Goal: Navigation & Orientation: Find specific page/section

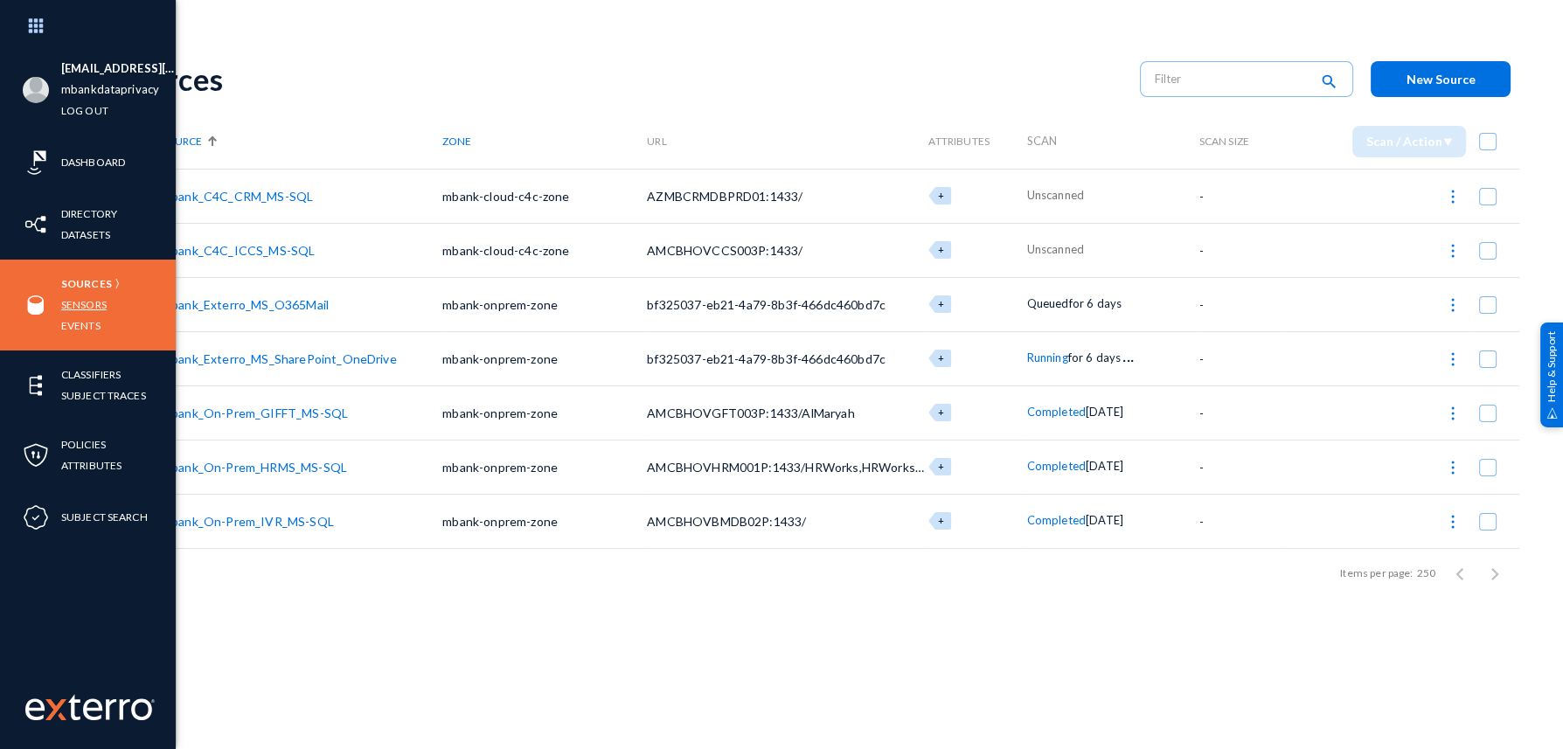
click at [64, 303] on link "Sensors" at bounding box center [83, 305] width 45 height 20
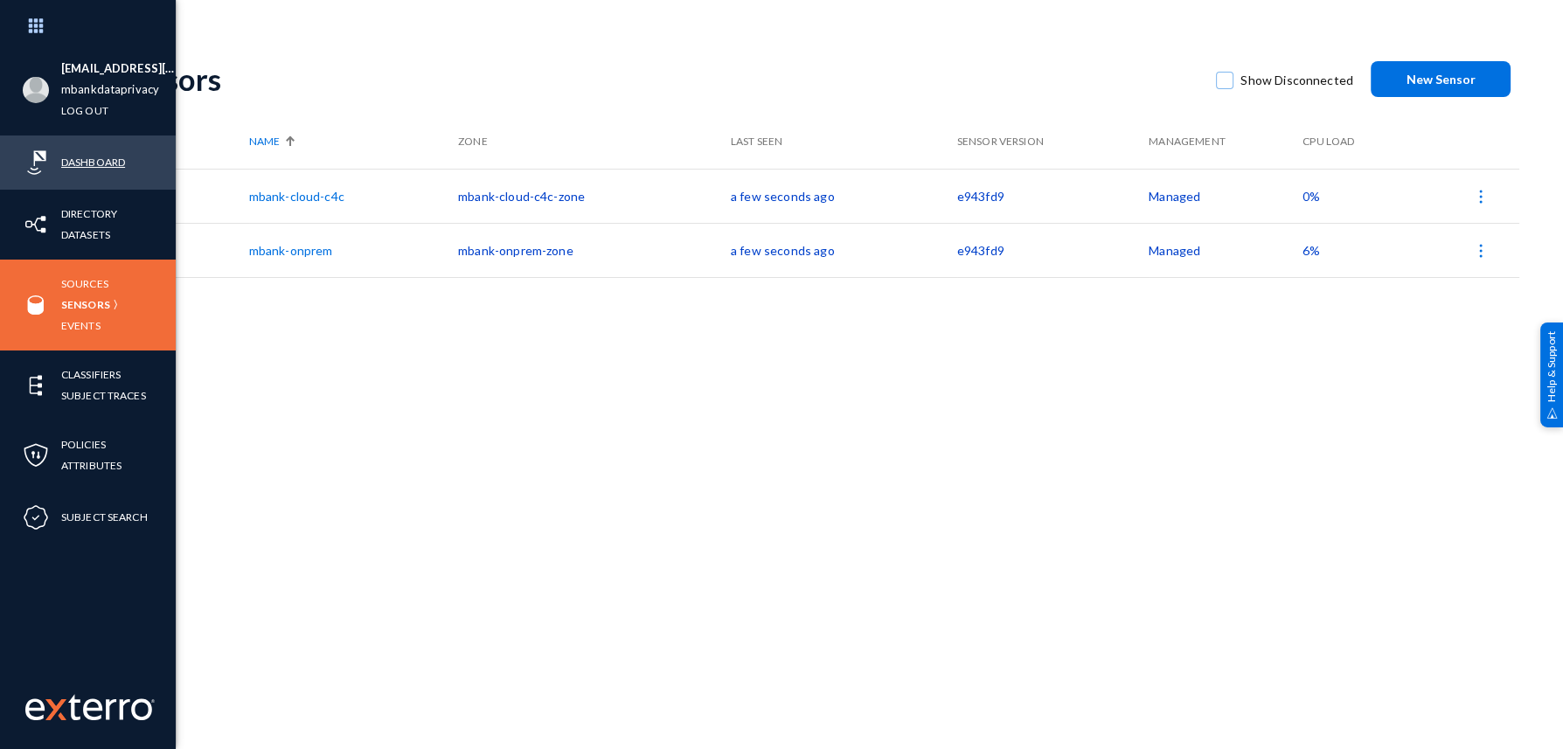
click at [85, 156] on link "Dashboard" at bounding box center [93, 162] width 64 height 20
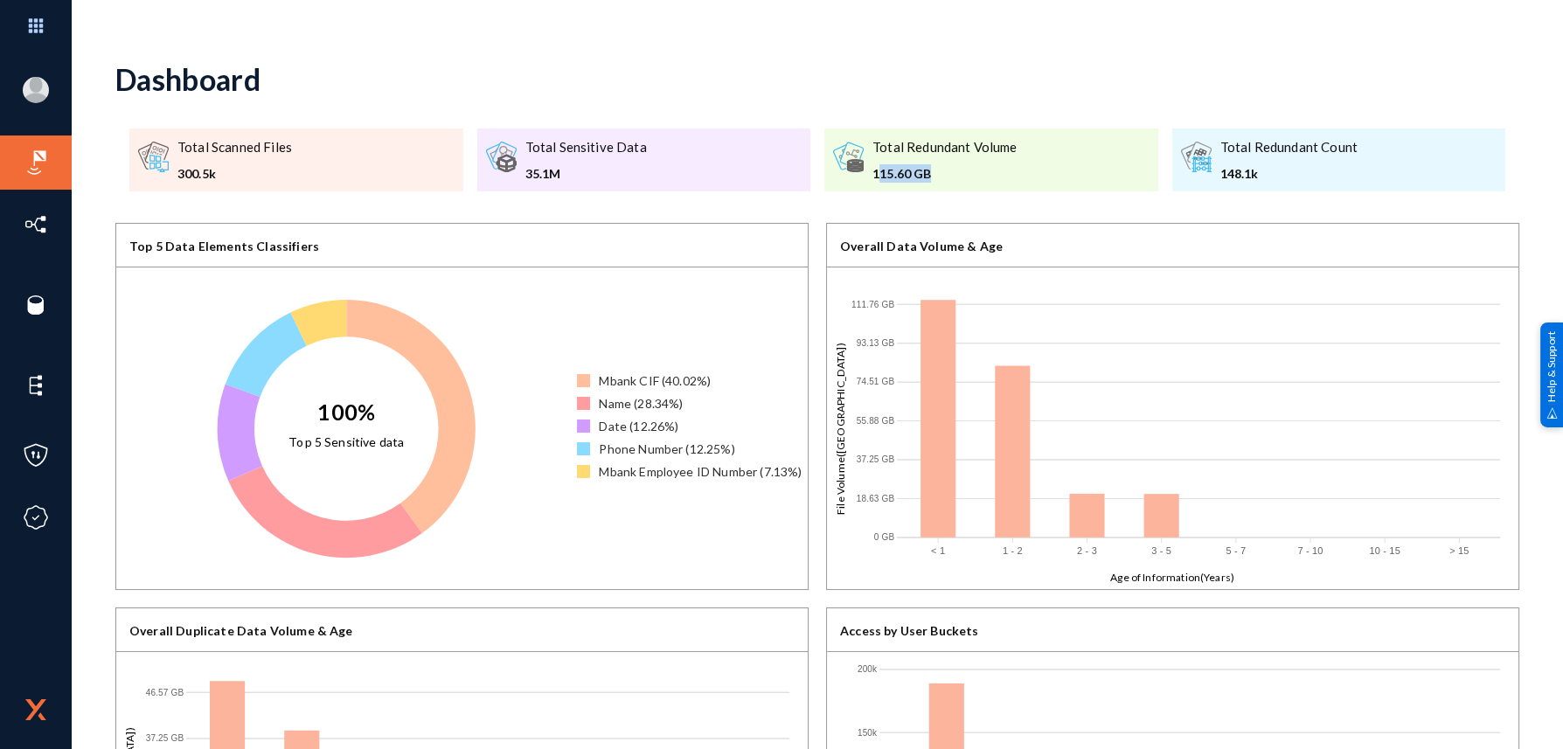
drag, startPoint x: 876, startPoint y: 170, endPoint x: 939, endPoint y: 177, distance: 63.4
click at [939, 177] on div "115.60 GB" at bounding box center [945, 173] width 145 height 18
drag, startPoint x: 939, startPoint y: 177, endPoint x: 928, endPoint y: 180, distance: 11.7
click at [928, 180] on div "115.60 GB" at bounding box center [945, 173] width 145 height 18
click at [929, 175] on div "115.60 GB" at bounding box center [945, 173] width 145 height 18
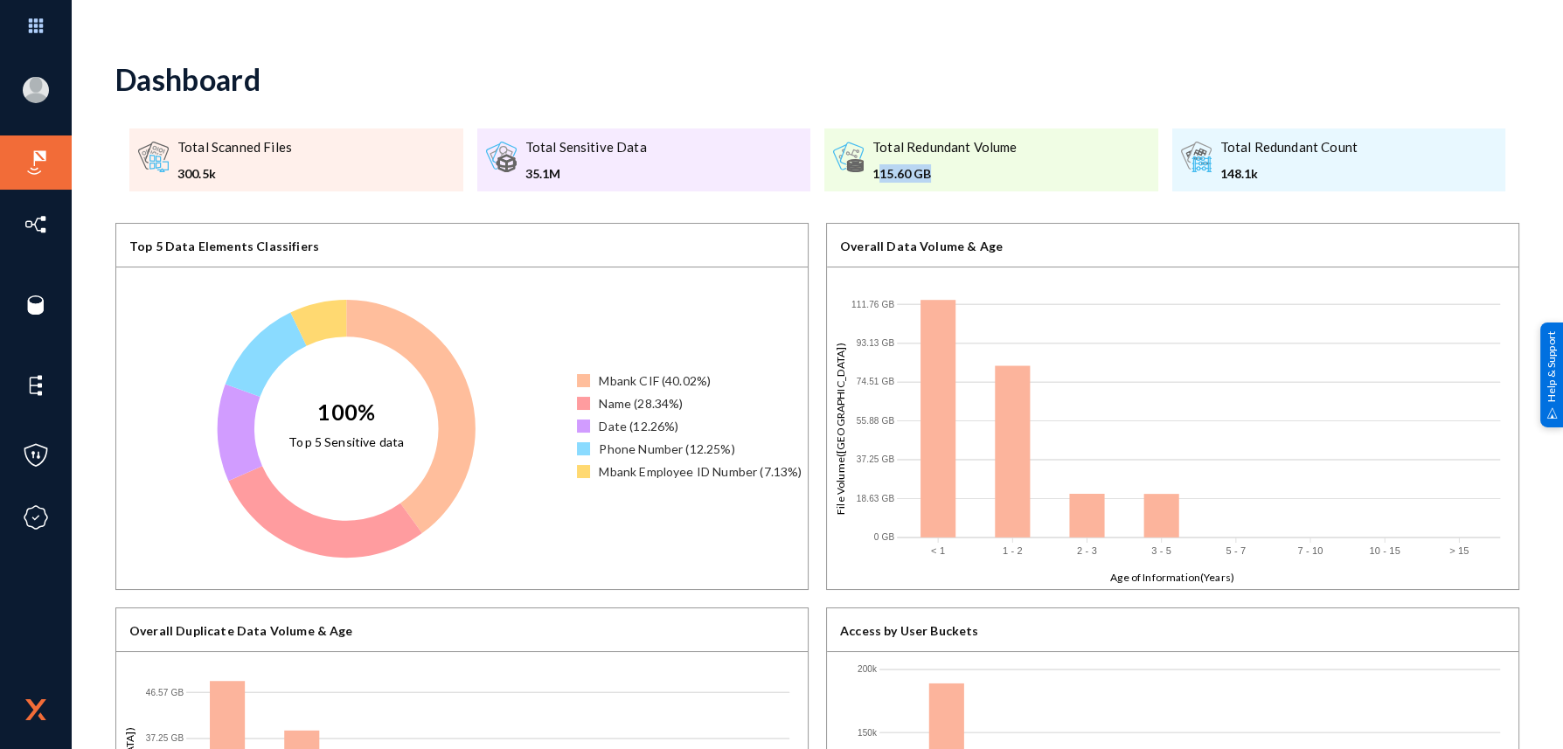
click at [926, 173] on div "115.60 GB" at bounding box center [945, 173] width 145 height 18
click at [653, 170] on div ".a{fill:#b86cfb;}.b{fill:#999;}.c{fill:#666;} Total Sensitive Data 35.1M" at bounding box center [644, 160] width 334 height 63
click at [525, 176] on div "35.1M" at bounding box center [586, 173] width 122 height 18
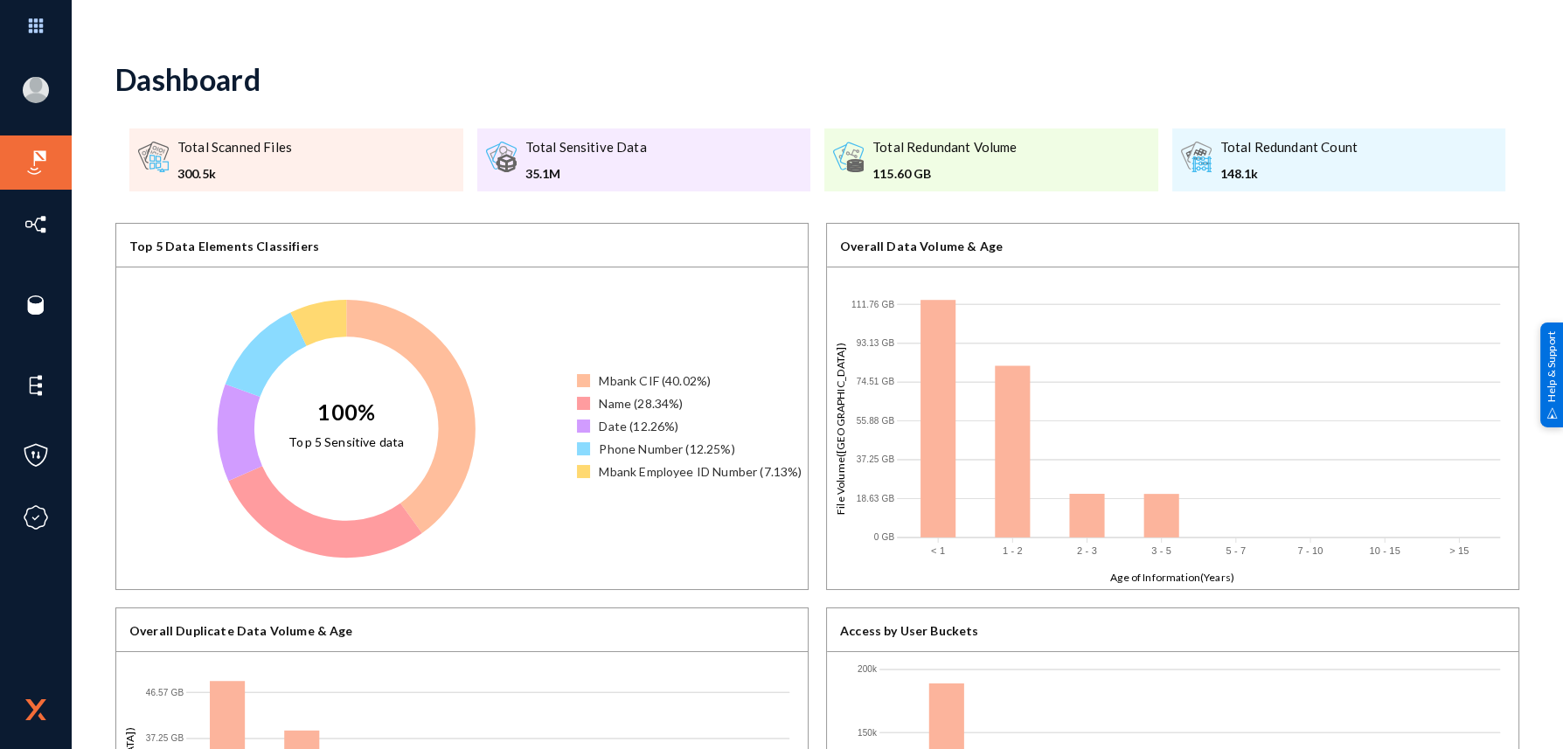
drag, startPoint x: 525, startPoint y: 176, endPoint x: 365, endPoint y: 178, distance: 160.0
click at [365, 177] on div ".a{fill:none;stroke:#666;stroke-linecap:round;stroke-linejoin:round;stroke-widt…" at bounding box center [296, 160] width 334 height 63
drag, startPoint x: 177, startPoint y: 181, endPoint x: 225, endPoint y: 174, distance: 48.6
click at [225, 174] on div "300.5k" at bounding box center [234, 173] width 115 height 18
drag, startPoint x: 225, startPoint y: 174, endPoint x: 214, endPoint y: 189, distance: 18.2
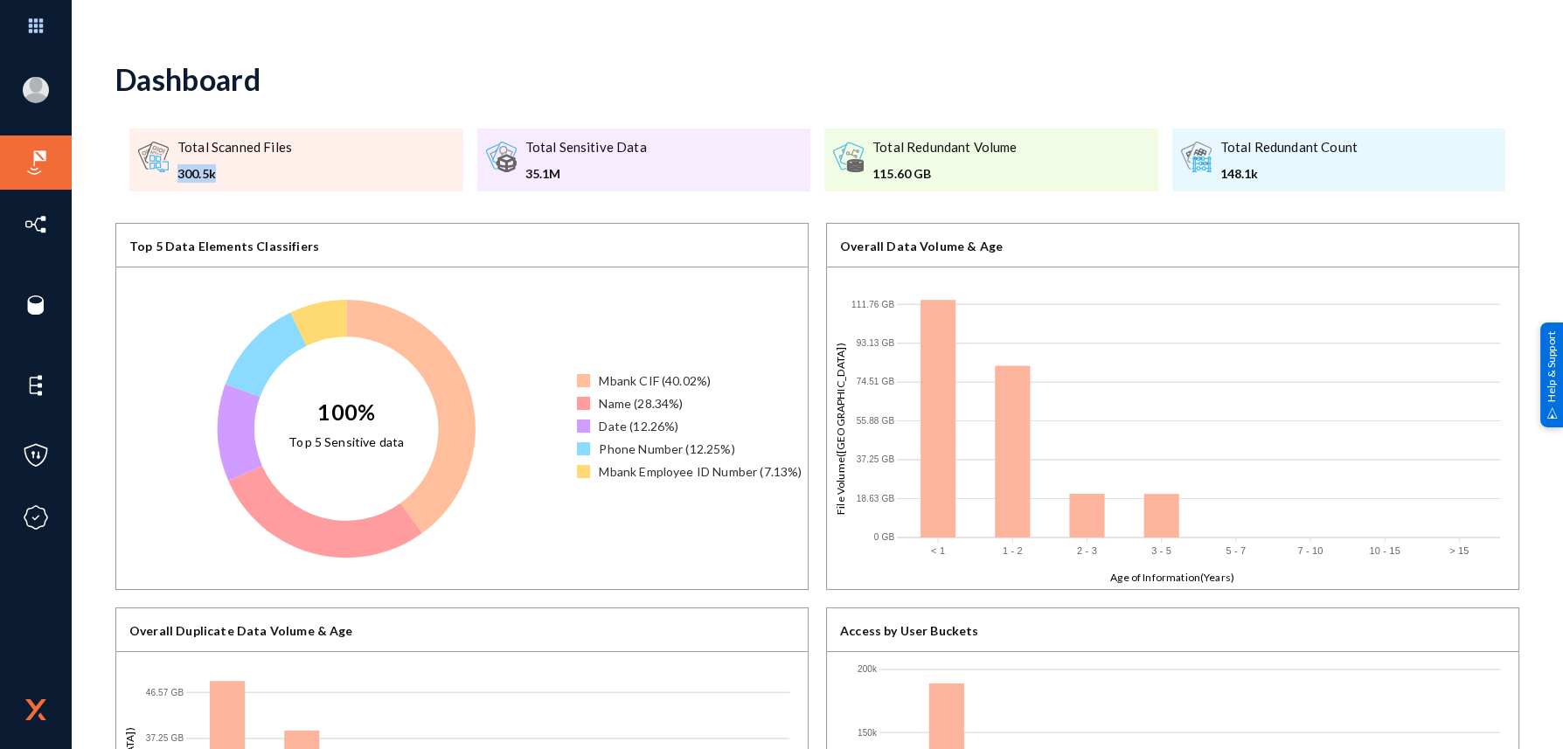
click at [214, 189] on div ".a{fill:none;stroke:#666;stroke-linecap:round;stroke-linejoin:round;stroke-widt…" at bounding box center [296, 160] width 334 height 63
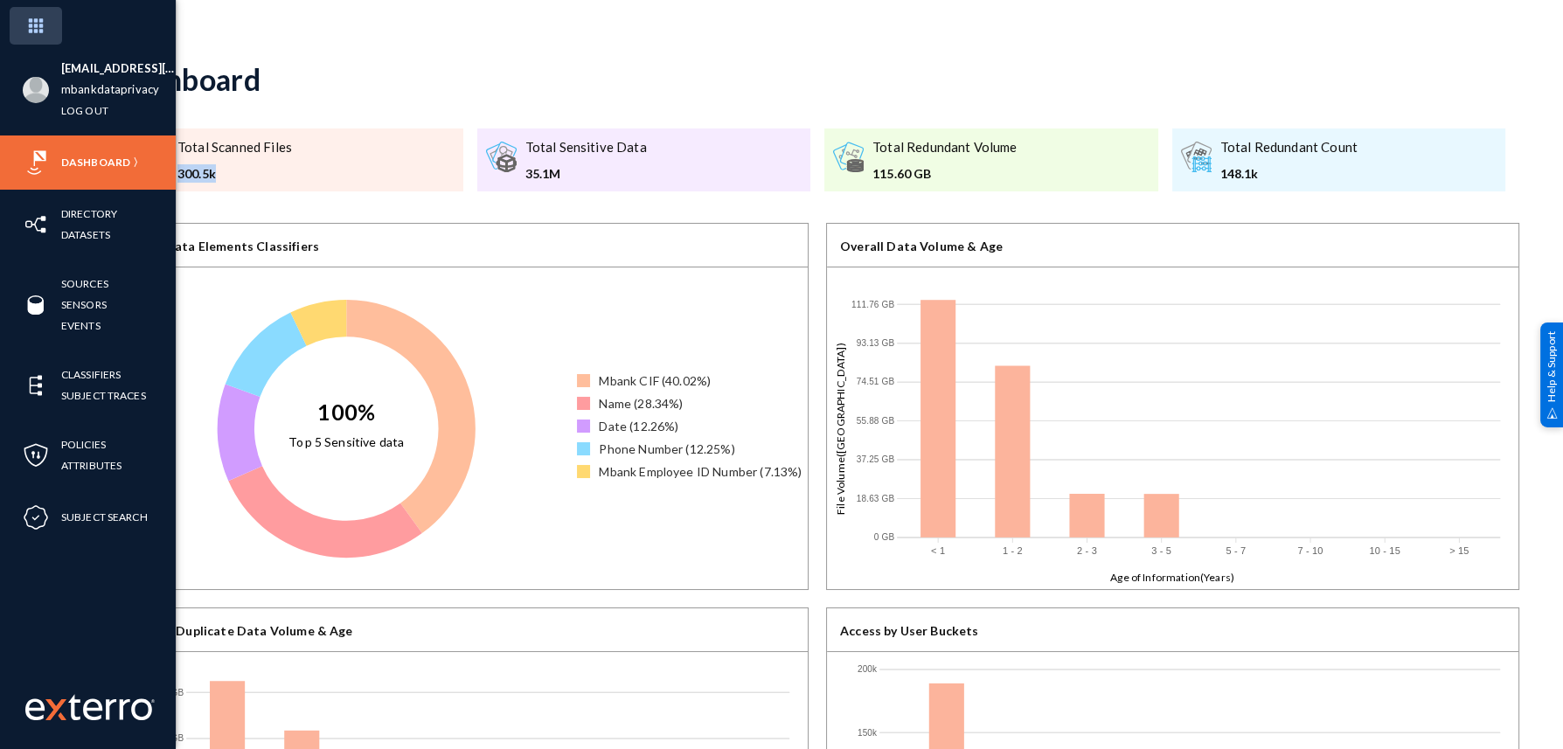
click at [28, 25] on img at bounding box center [36, 26] width 52 height 38
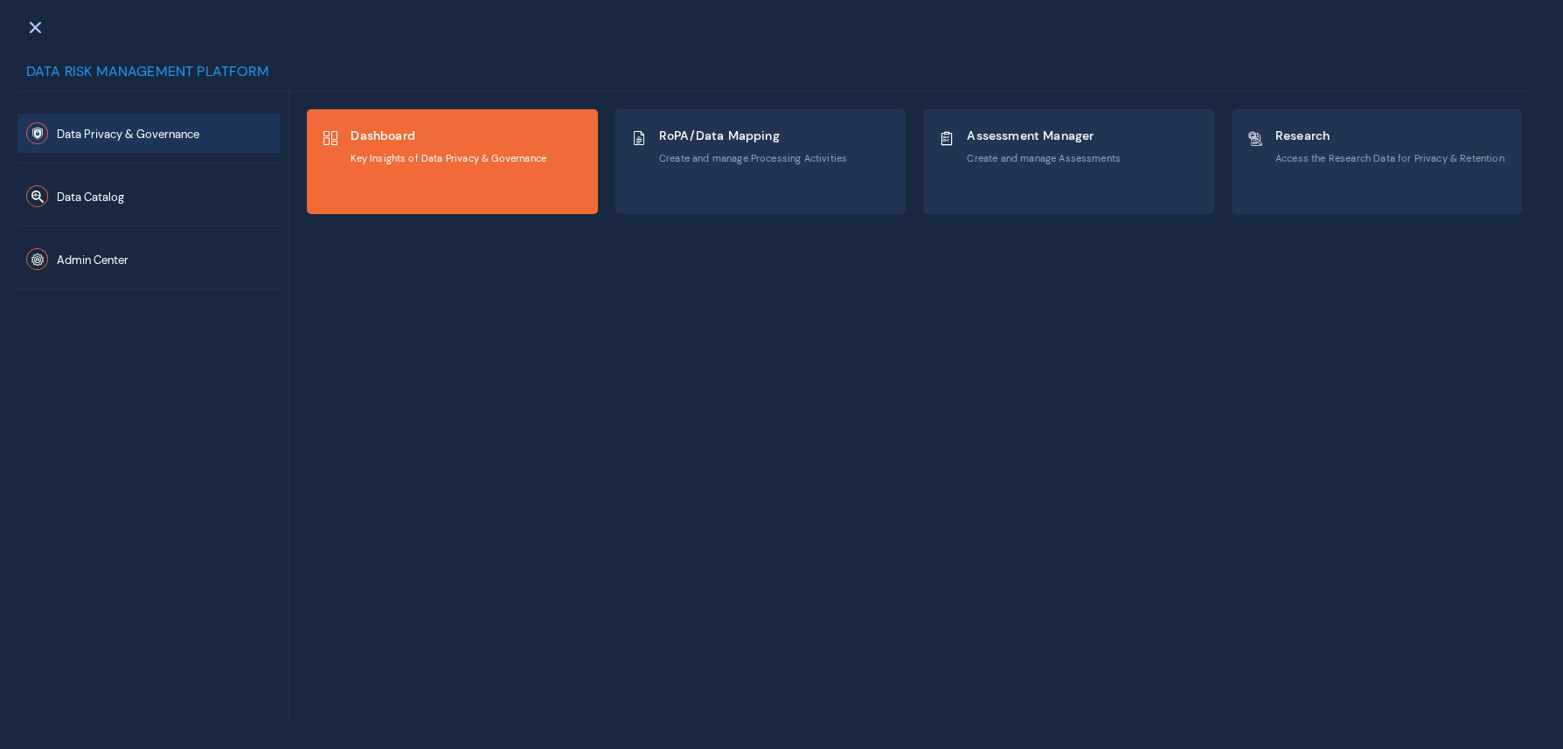
click at [435, 156] on span "Key Insights of Data Privacy & Governance" at bounding box center [449, 158] width 196 height 12
